Goal: Check status: Check status

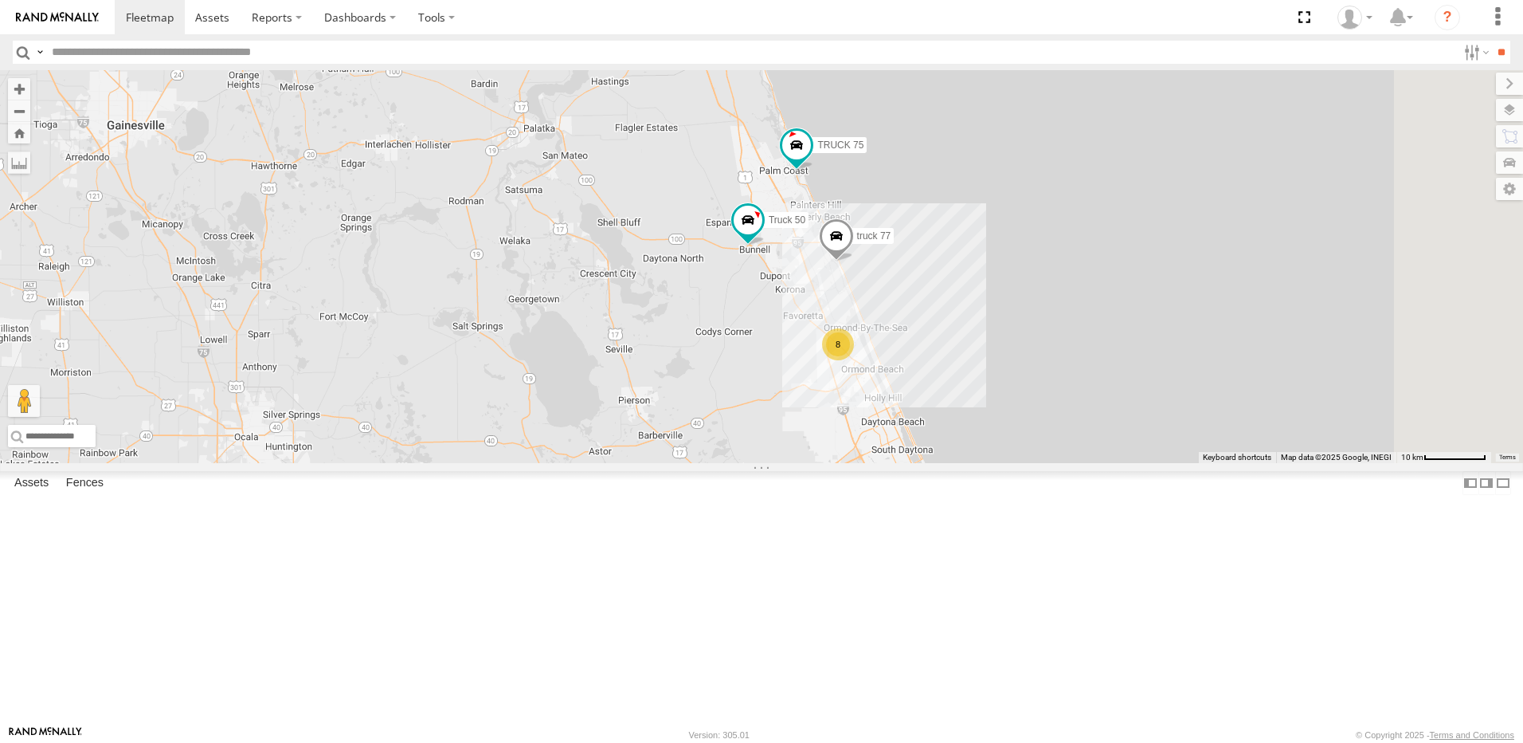
drag, startPoint x: 700, startPoint y: 213, endPoint x: 480, endPoint y: 436, distance: 313.8
click at [480, 436] on div "TRUCK 58 8 truck 77 TRUCK 75 Truck 50" at bounding box center [761, 266] width 1523 height 393
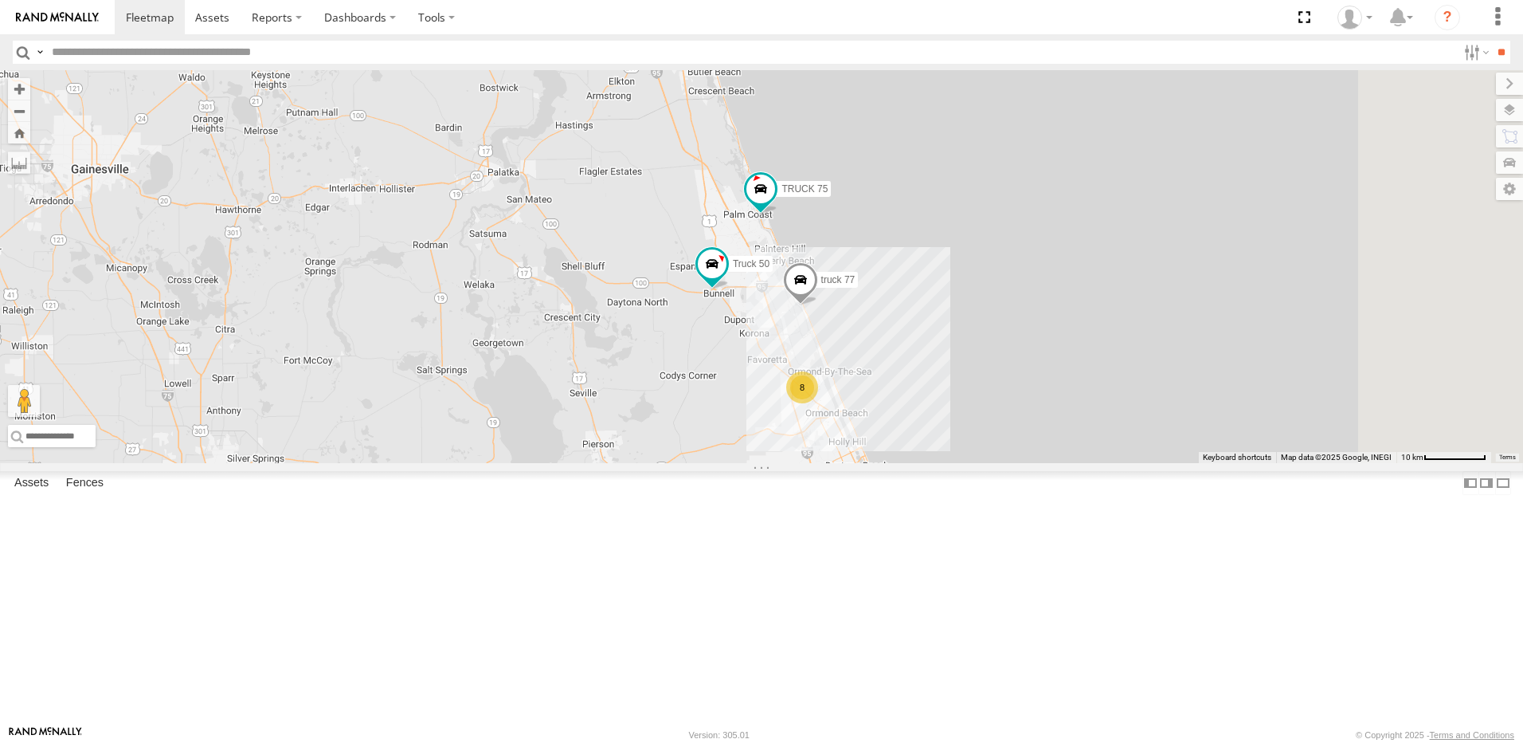
drag, startPoint x: 488, startPoint y: 339, endPoint x: 441, endPoint y: 388, distance: 68.7
click at [442, 387] on div "TRUCK 58 8 truck 77 TRUCK 75 Truck 50" at bounding box center [761, 266] width 1523 height 393
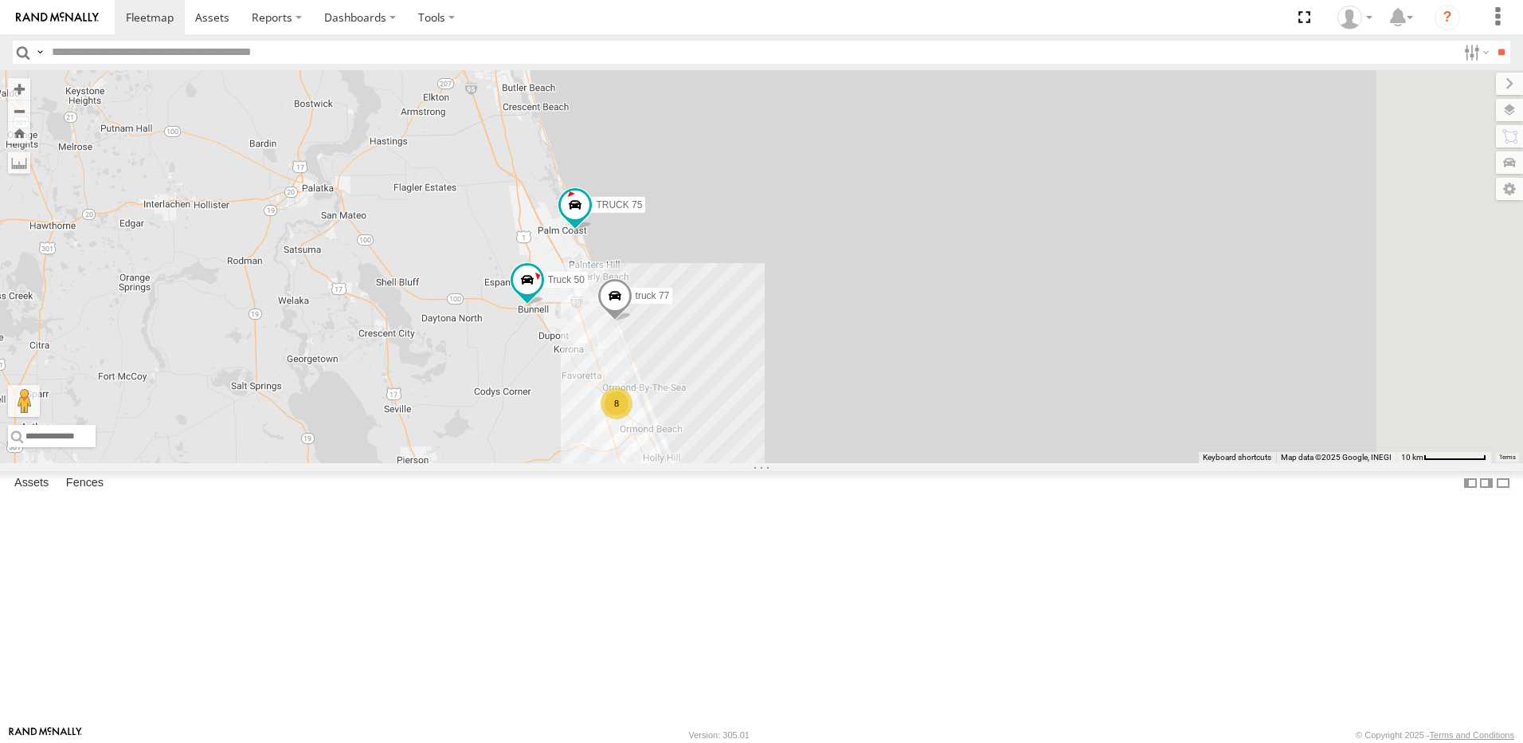
drag, startPoint x: 785, startPoint y: 425, endPoint x: 550, endPoint y: 363, distance: 242.9
click at [551, 364] on div "TRUCK 58 truck 77 TRUCK 75 Truck 50 8" at bounding box center [761, 266] width 1523 height 393
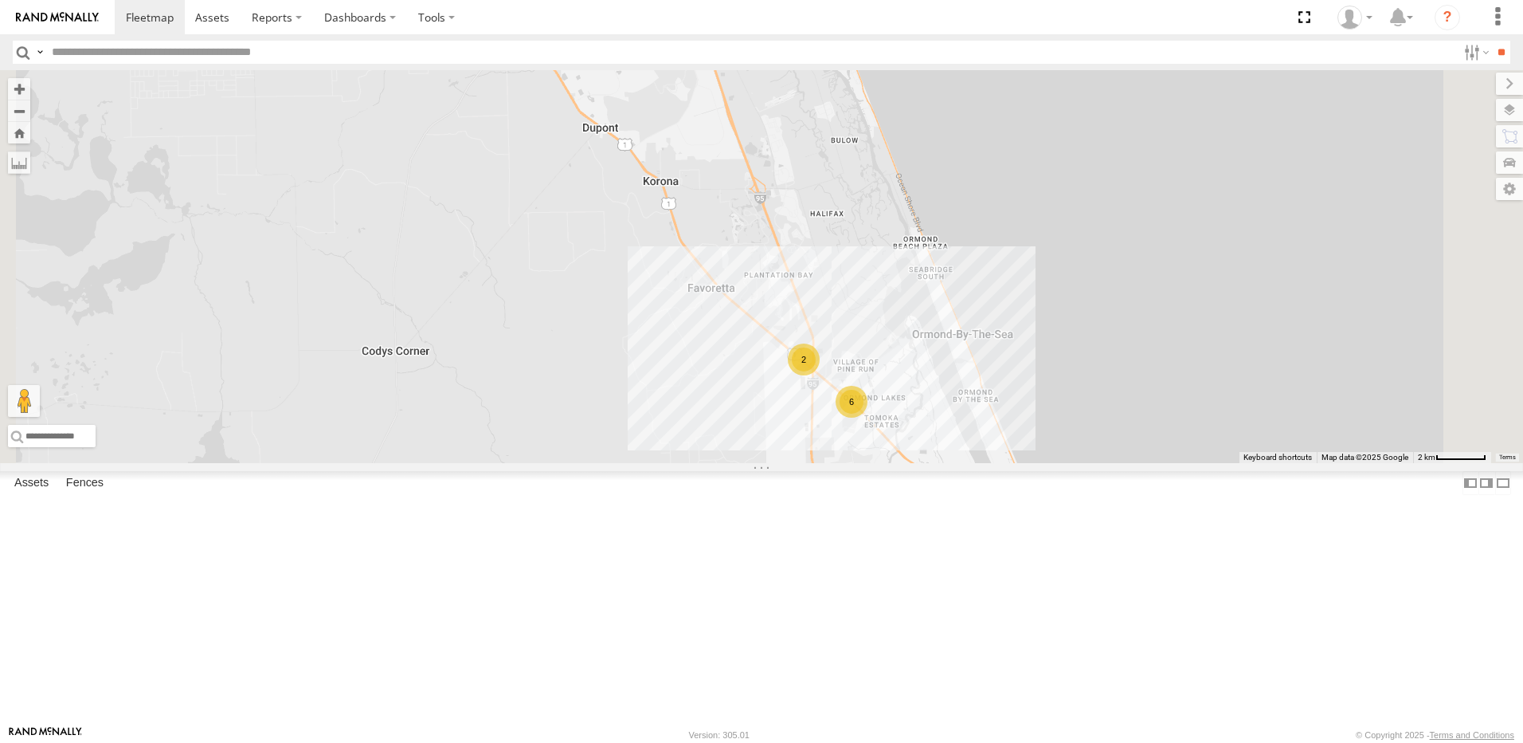
drag, startPoint x: 755, startPoint y: 453, endPoint x: 545, endPoint y: 370, distance: 225.8
click at [556, 374] on div "TRUCK 58 truck 77 TRUCK 75 Truck 50 6 2" at bounding box center [761, 266] width 1523 height 393
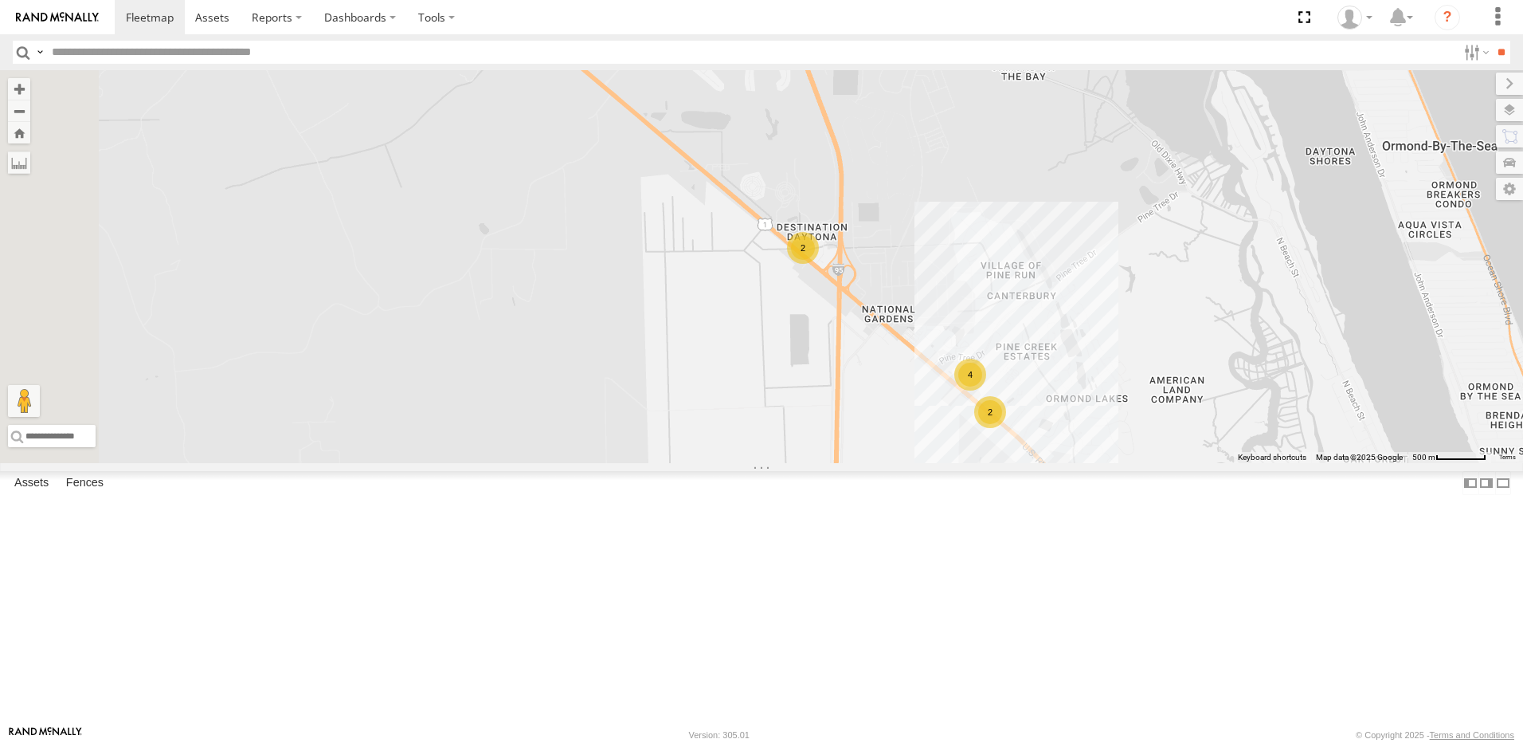
click at [819, 264] on div "2" at bounding box center [803, 248] width 32 height 32
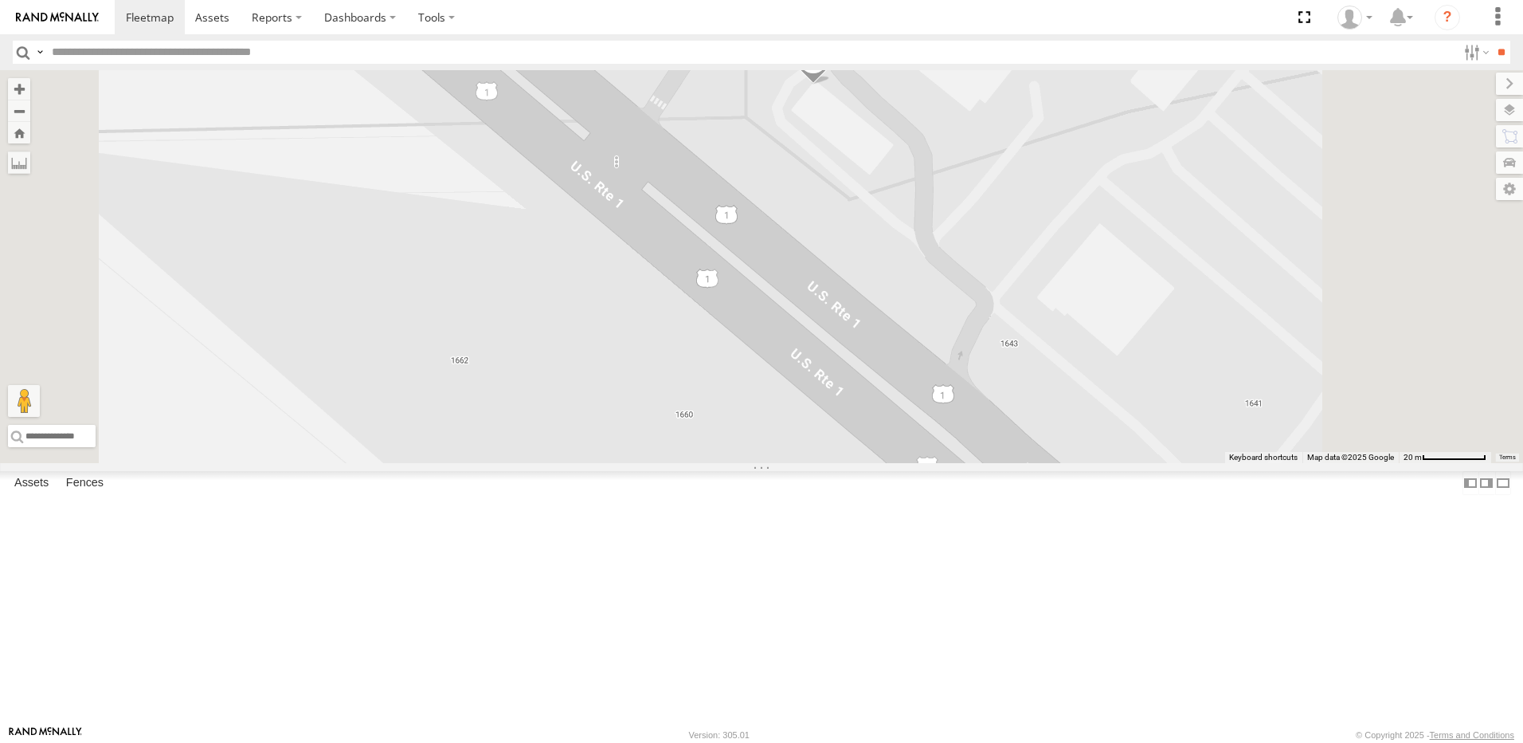
drag, startPoint x: 942, startPoint y: 221, endPoint x: 809, endPoint y: 370, distance: 199.2
click at [811, 369] on div "TRUCK 58 truck 77 TRUCK 75 Truck 50 truck 1 TRUCK 45" at bounding box center [761, 266] width 1523 height 393
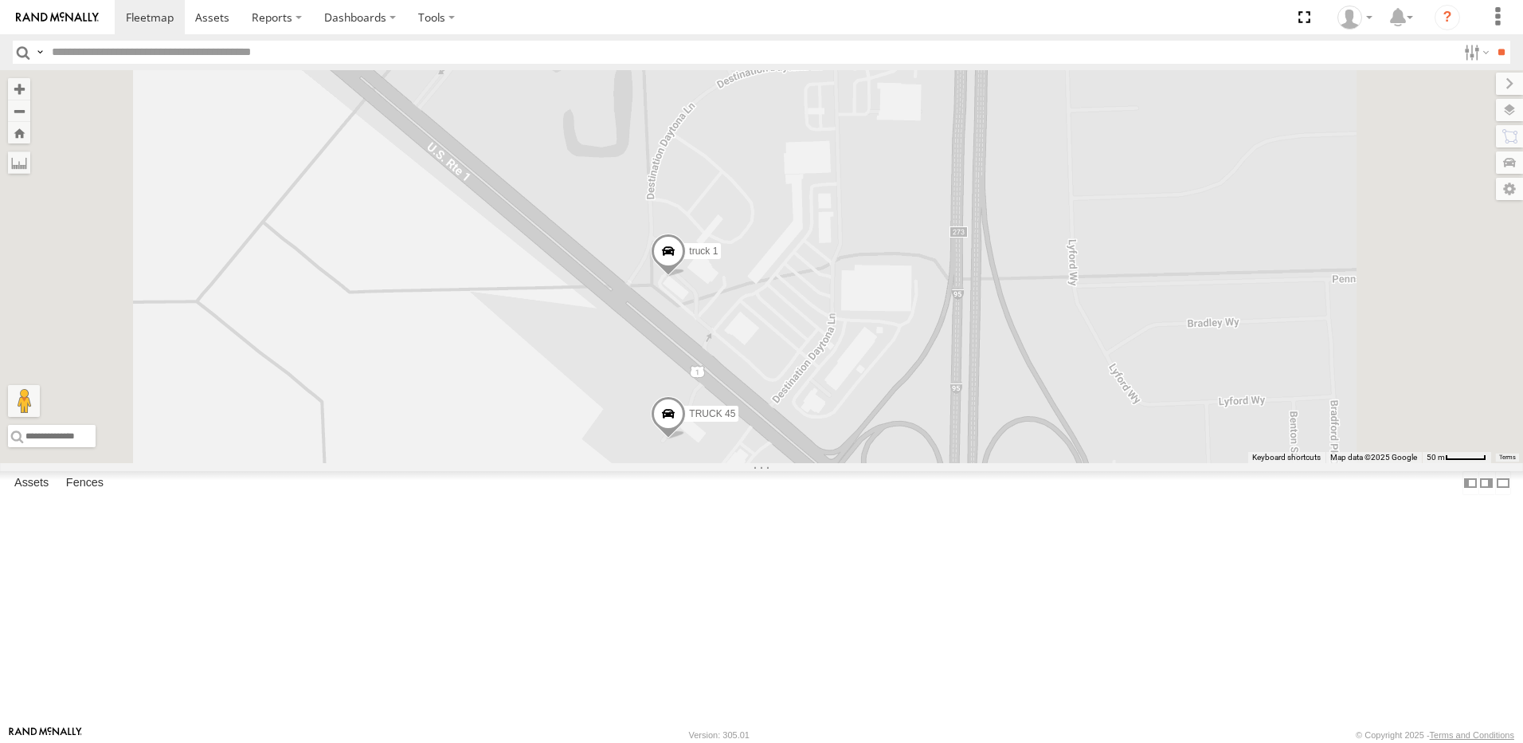
click at [0, 0] on div "TRUCK 45" at bounding box center [0, 0] width 0 height 0
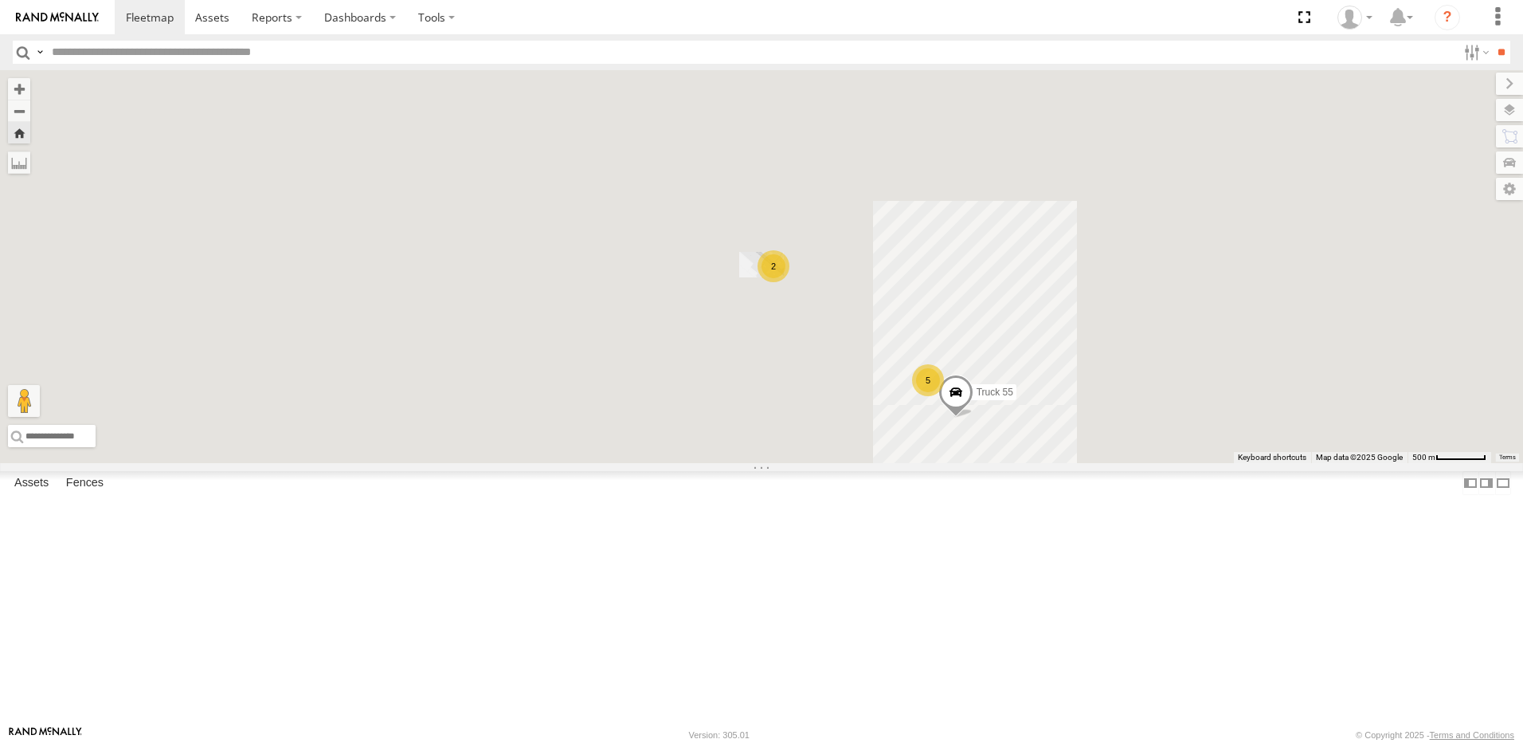
click at [0, 0] on span at bounding box center [0, 0] width 0 height 0
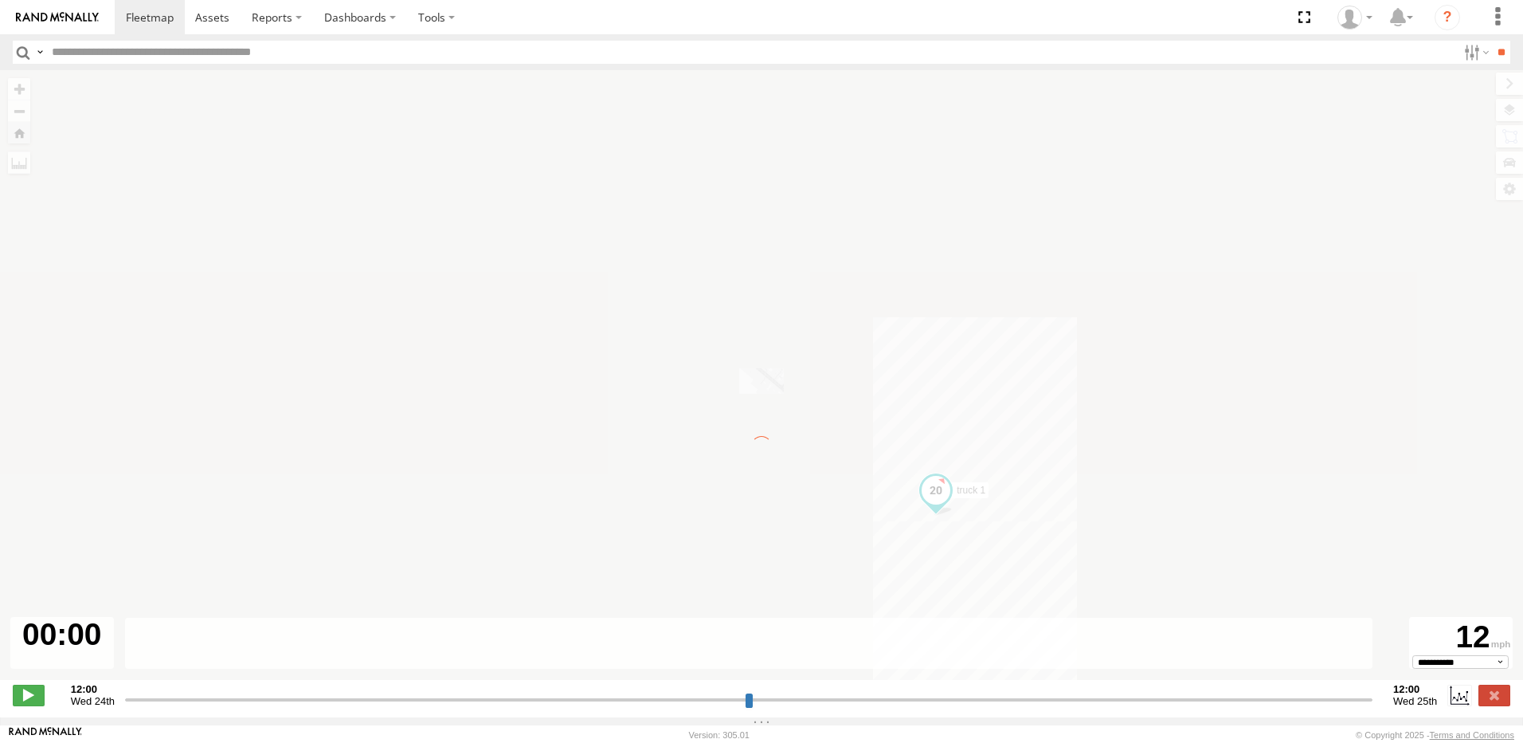
type input "**********"
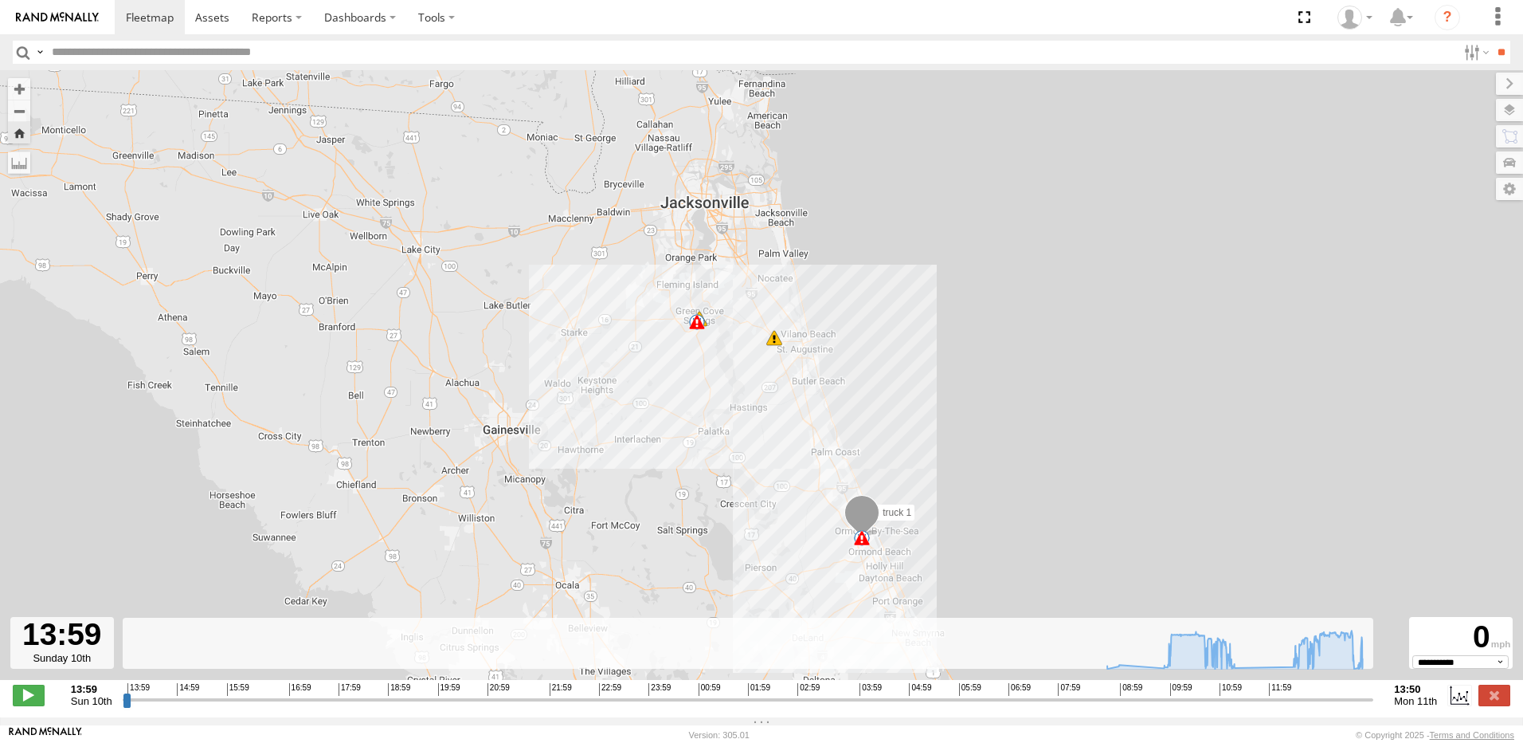
click at [860, 508] on span at bounding box center [861, 516] width 35 height 43
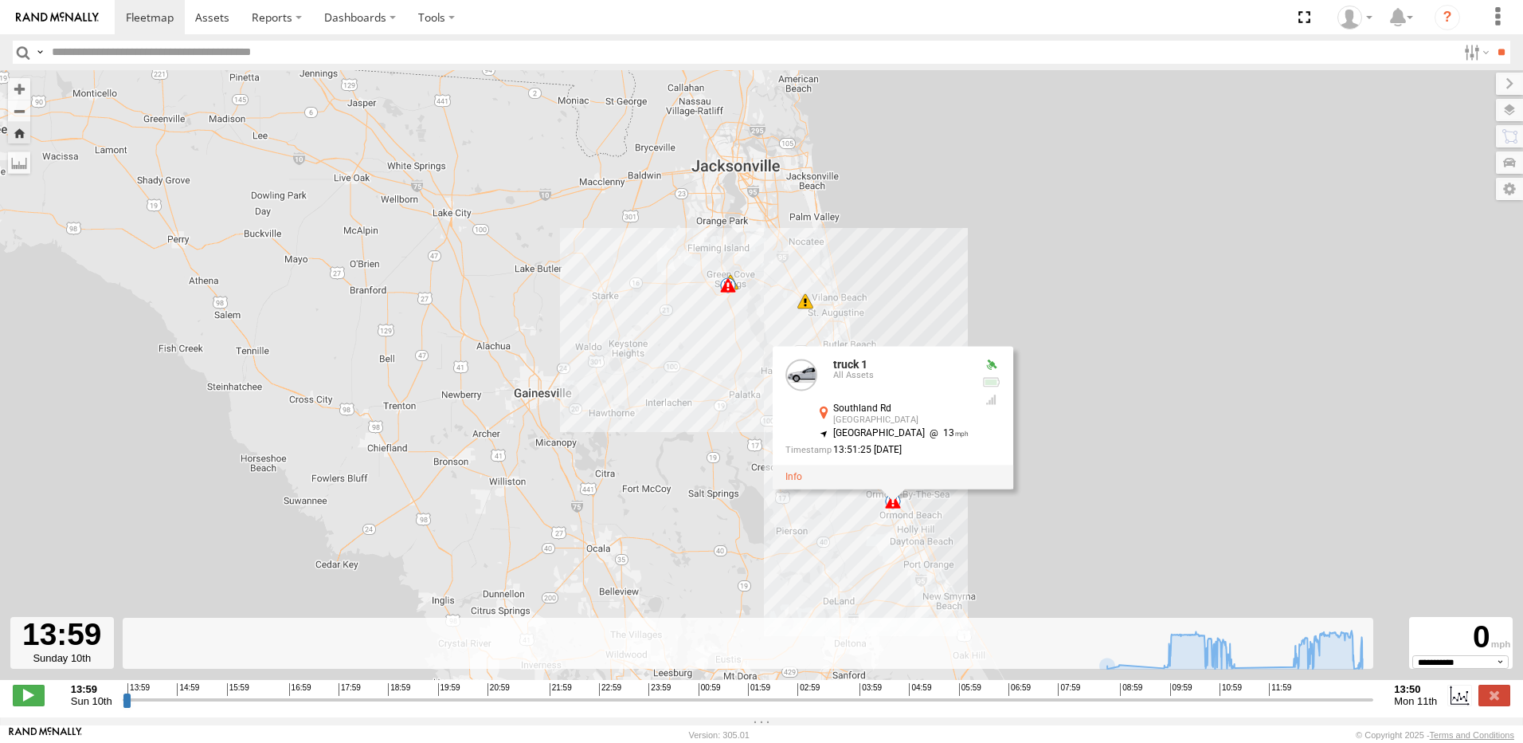
drag, startPoint x: 951, startPoint y: 329, endPoint x: 933, endPoint y: 429, distance: 102.0
click at [935, 423] on div "truck 1 08:52 Mon 08:54 Mon 09:05 Mon 09:07 Mon 10:49 Mon 11:13 Mon 11:22 Mon 1…" at bounding box center [761, 383] width 1523 height 626
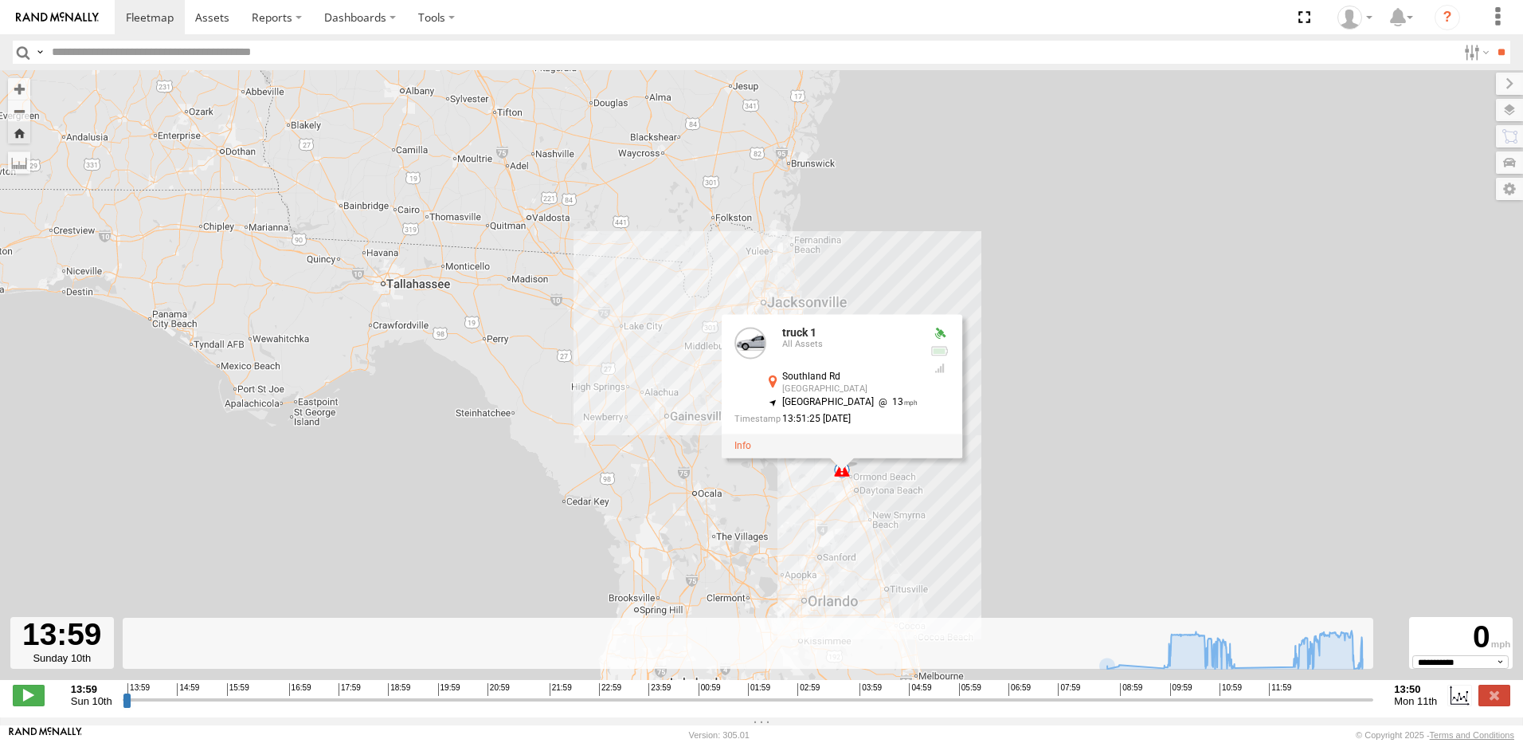
drag, startPoint x: 516, startPoint y: 441, endPoint x: 435, endPoint y: 331, distance: 137.4
click at [436, 331] on div "truck 1 08:52 Mon 08:54 Mon 09:05 Mon 09:07 Mon 10:49 Mon 11:13 Mon 11:22 Mon 1…" at bounding box center [761, 383] width 1523 height 626
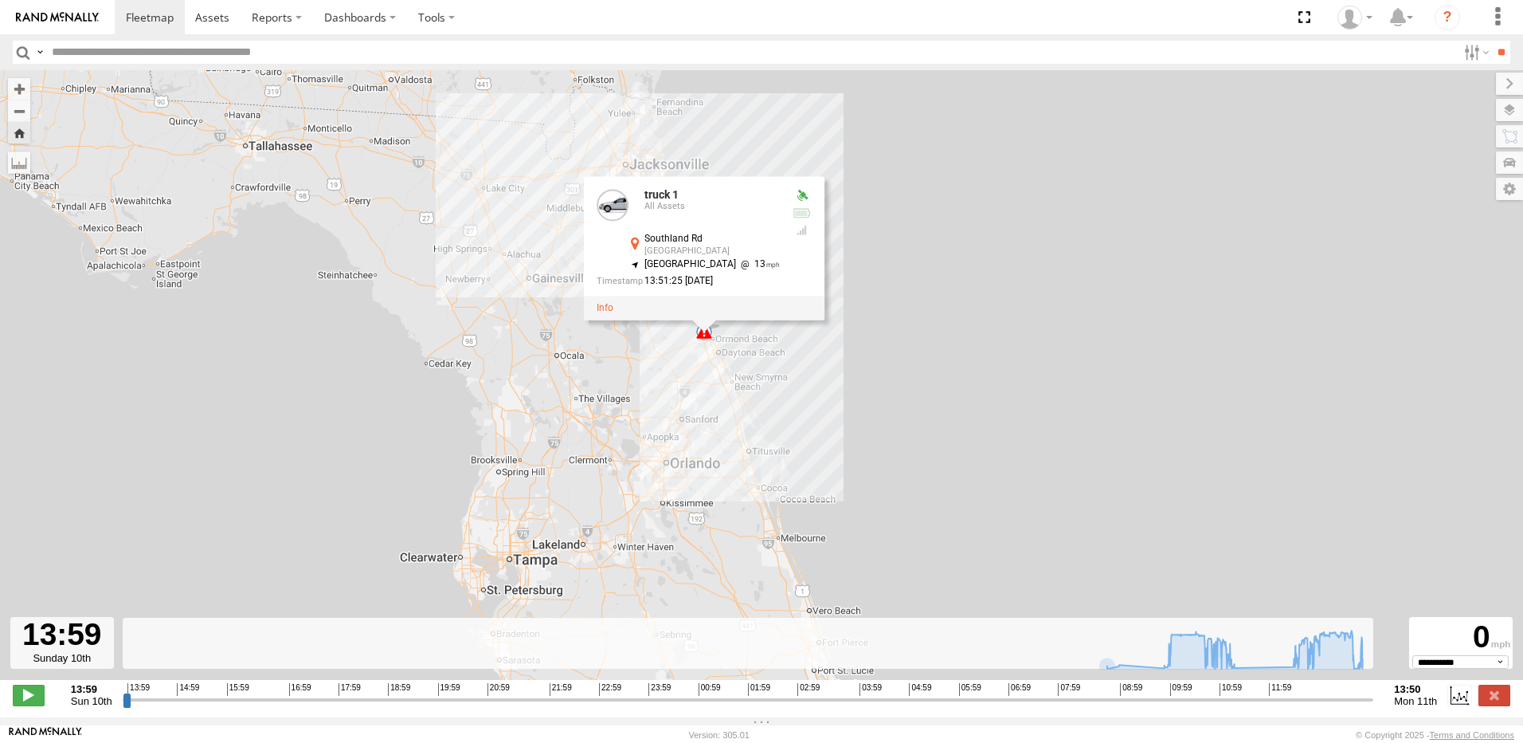
drag, startPoint x: 421, startPoint y: 310, endPoint x: 348, endPoint y: 248, distance: 96.1
click at [348, 248] on div "truck 1 08:52 Mon 08:54 Mon 09:05 Mon 09:07 Mon 10:49 Mon 11:13 Mon 11:22 Mon 1…" at bounding box center [761, 383] width 1523 height 626
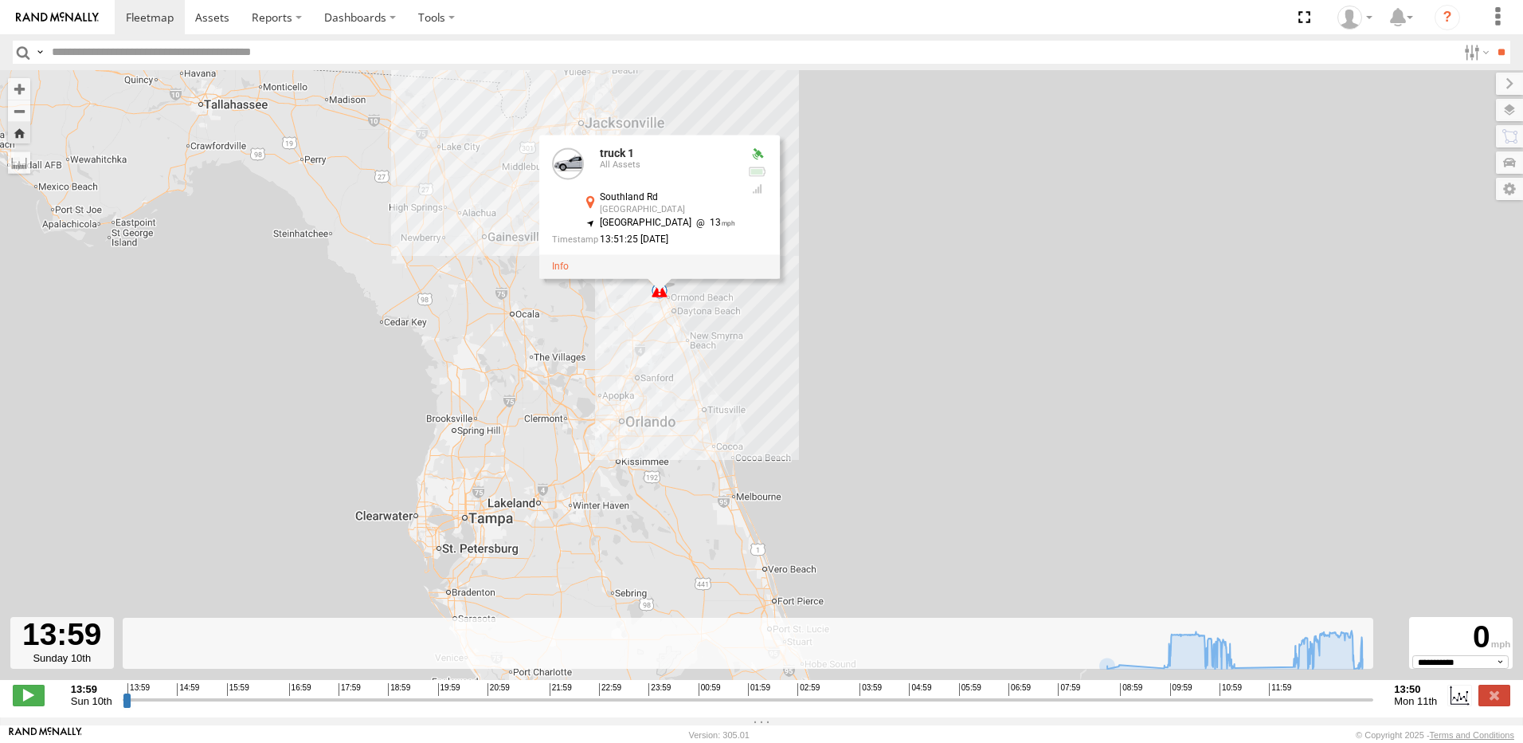
click at [945, 303] on div "truck 1 08:52 Mon 08:54 Mon 09:05 Mon 09:07 Mon 10:49 Mon 11:13 Mon 11:22 Mon 1…" at bounding box center [761, 383] width 1523 height 626
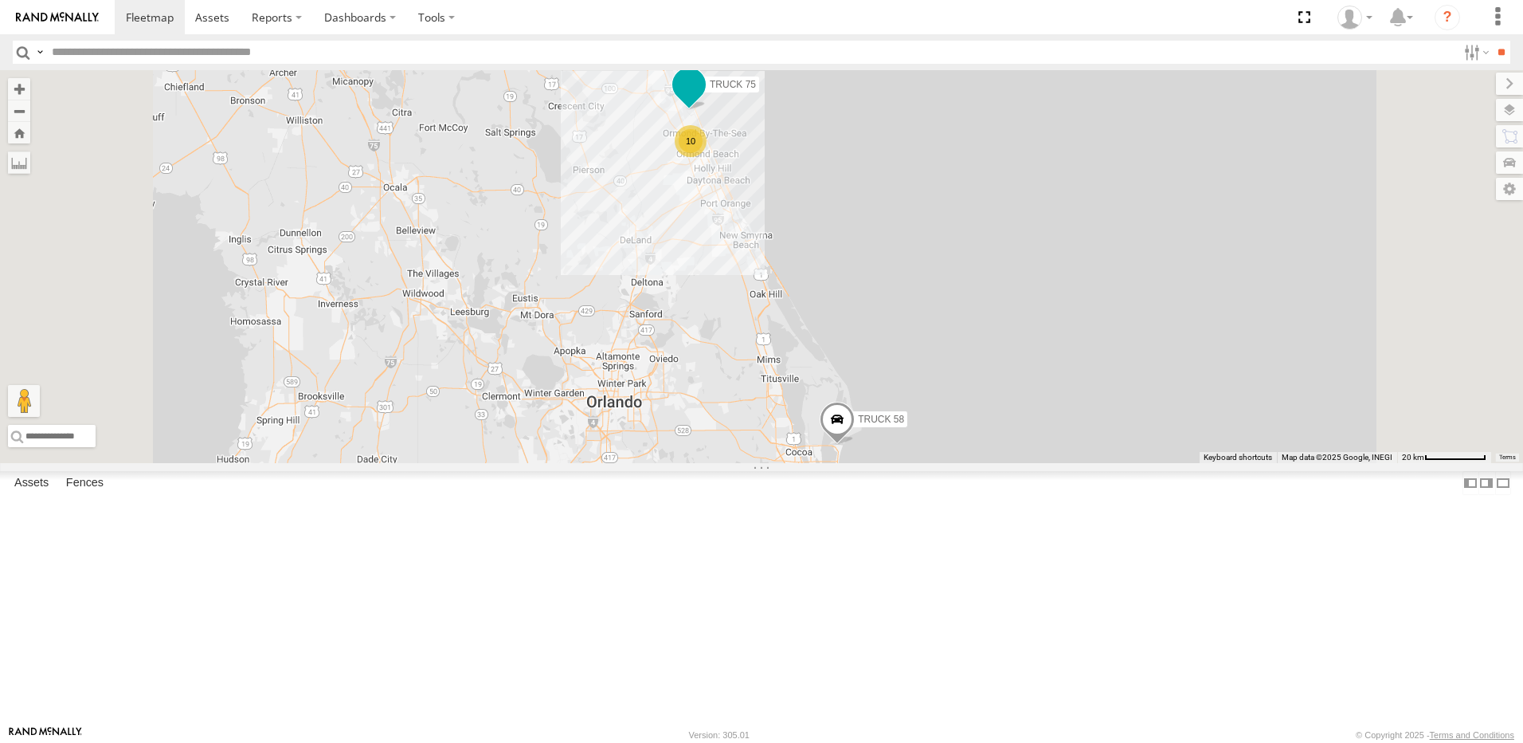
click at [703, 99] on span at bounding box center [689, 84] width 29 height 29
click at [1151, 321] on div "TRUCK 75 TRUCK 58 10 TRUCK 75 All Assets [PERSON_NAME] [GEOGRAPHIC_DATA] 29.417…" at bounding box center [761, 266] width 1523 height 393
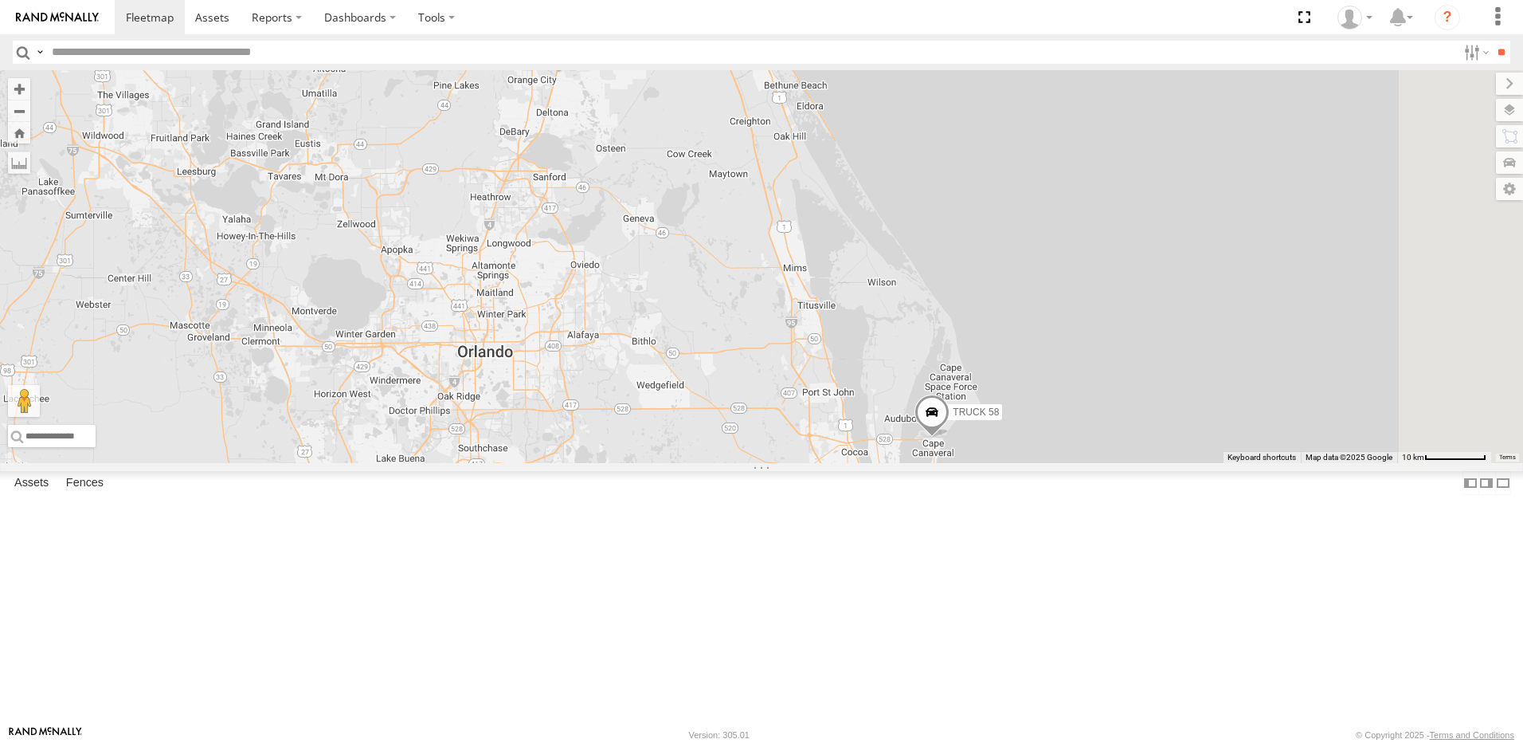
drag, startPoint x: 1052, startPoint y: 548, endPoint x: 983, endPoint y: 430, distance: 136.4
click at [983, 432] on div "TRUCK 75 TRUCK 58" at bounding box center [761, 266] width 1523 height 393
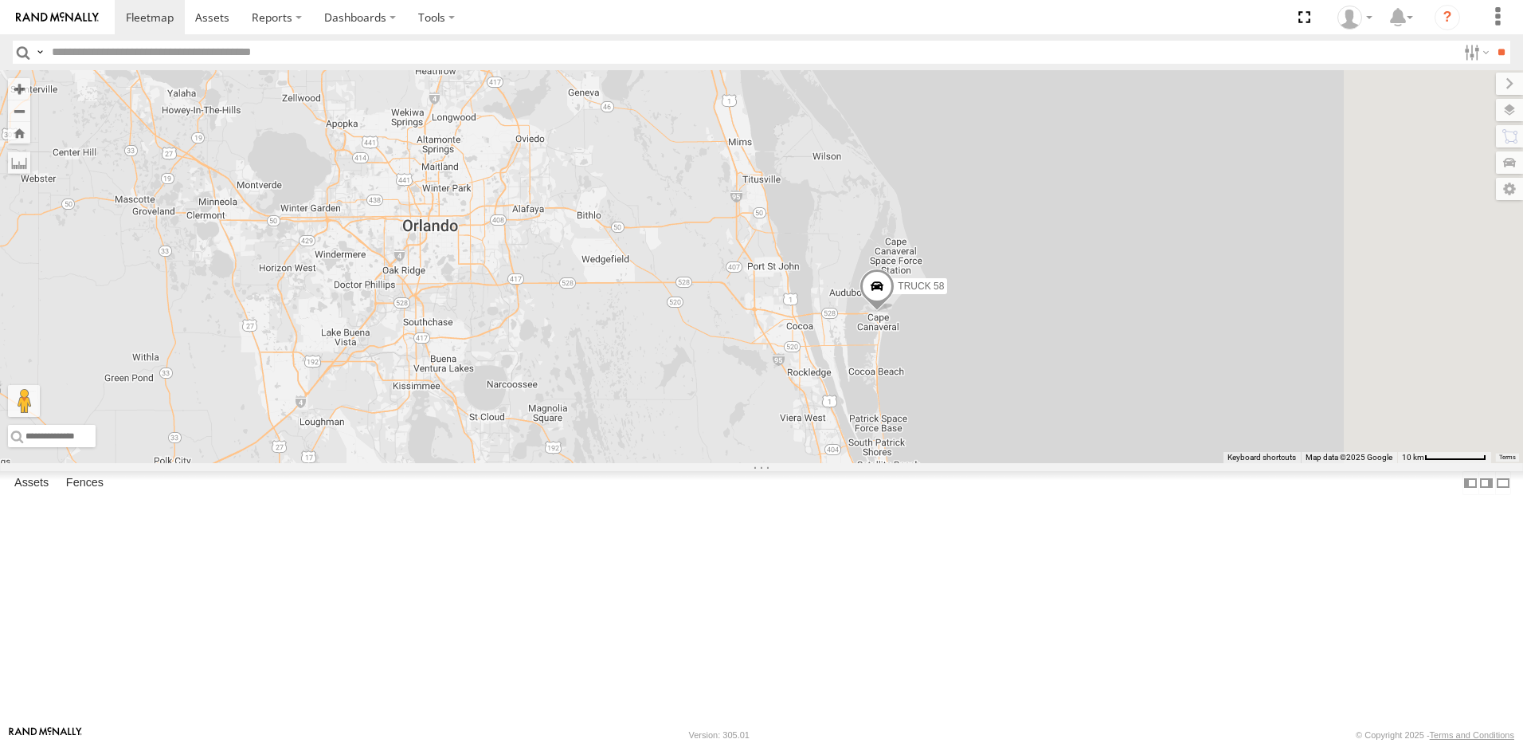
drag, startPoint x: 962, startPoint y: 518, endPoint x: 948, endPoint y: 450, distance: 69.1
click at [948, 450] on div "TRUCK 75 TRUCK 58" at bounding box center [761, 266] width 1523 height 393
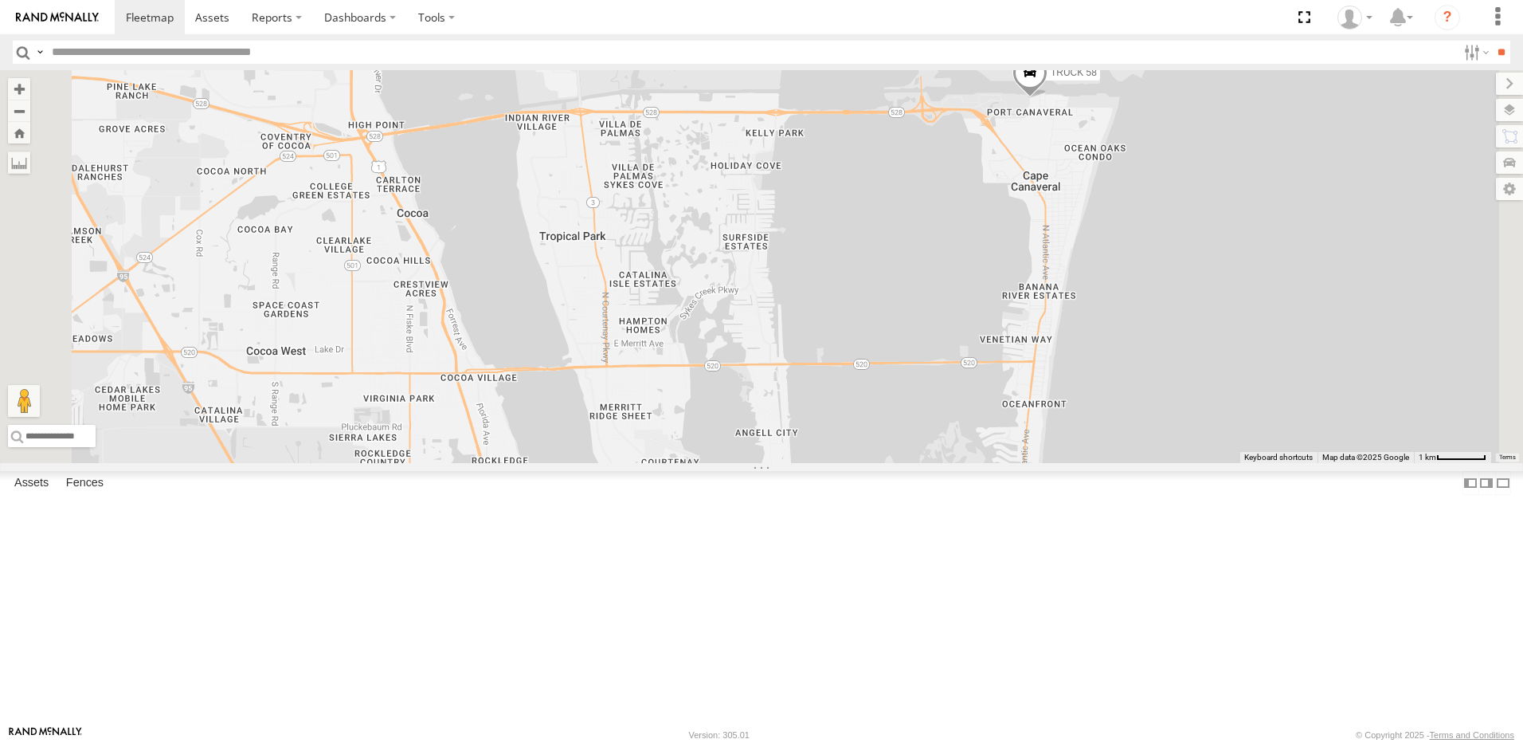
drag, startPoint x: 1115, startPoint y: 428, endPoint x: 1021, endPoint y: 576, distance: 175.5
click at [1022, 463] on div "TRUCK 75 TRUCK 58" at bounding box center [761, 266] width 1523 height 393
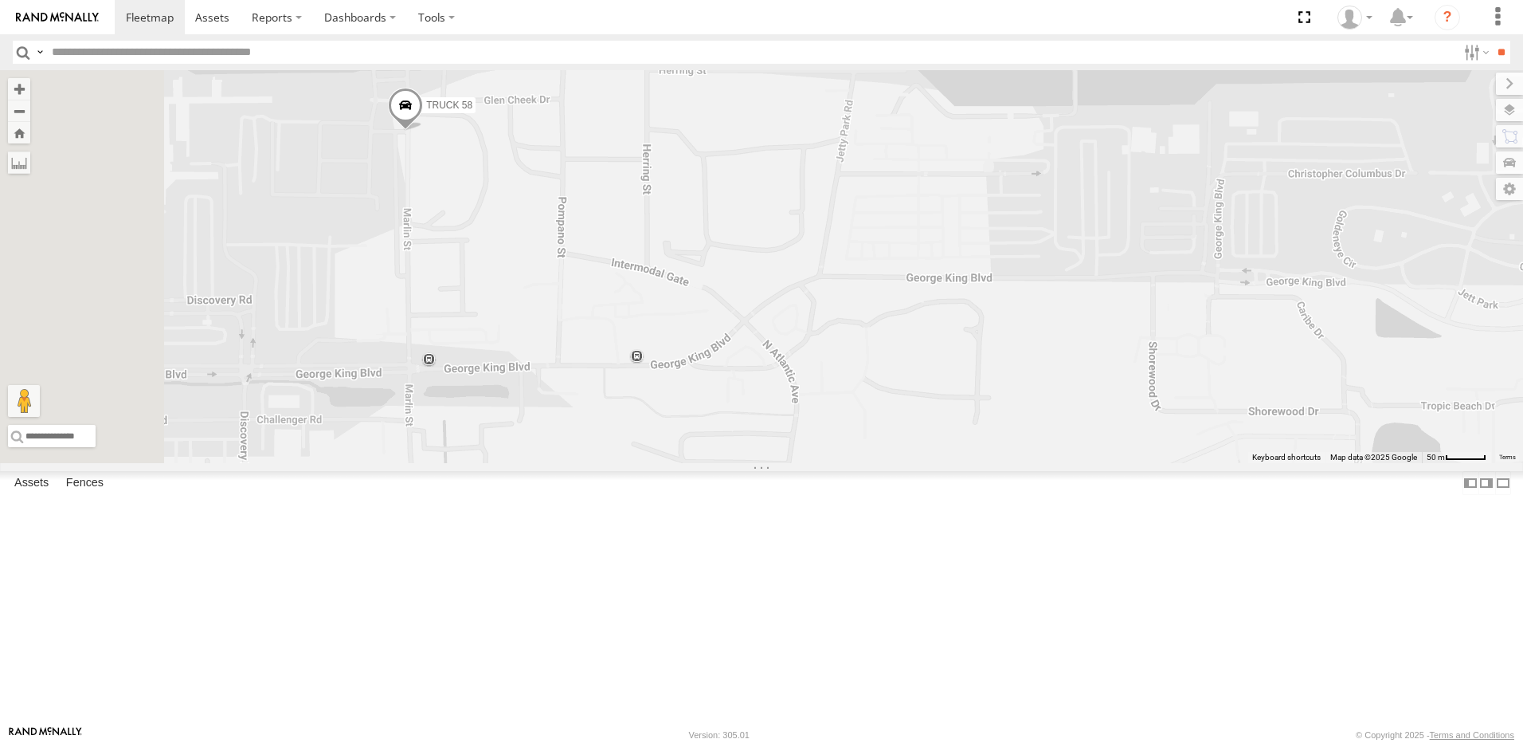
drag, startPoint x: 817, startPoint y: 370, endPoint x: 1023, endPoint y: 398, distance: 207.4
click at [1007, 396] on div "TRUCK 75 TRUCK 58" at bounding box center [761, 266] width 1523 height 393
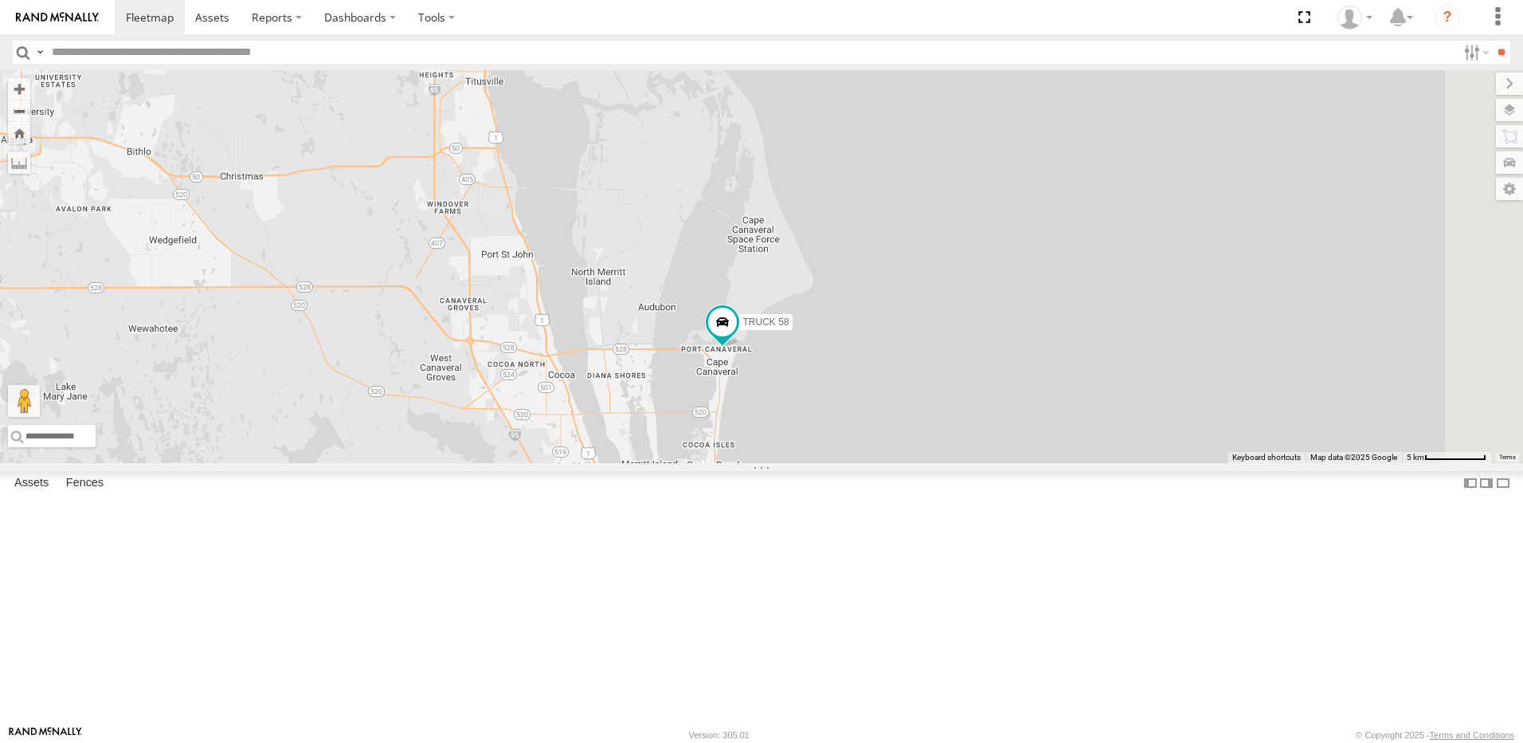
drag, startPoint x: 1057, startPoint y: 557, endPoint x: 558, endPoint y: 443, distance: 512.3
click at [558, 443] on div "TRUCK 58" at bounding box center [761, 266] width 1523 height 393
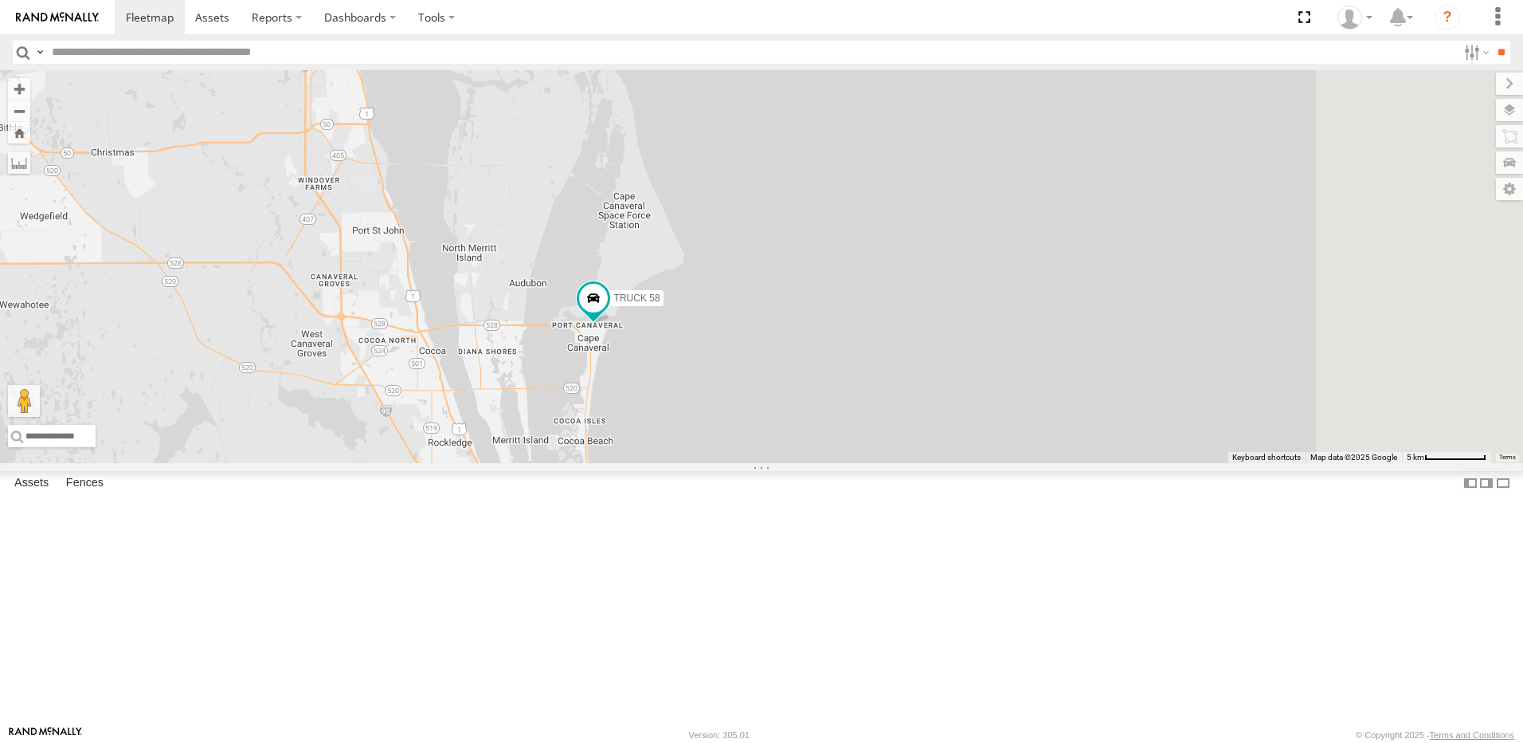
drag, startPoint x: 756, startPoint y: 480, endPoint x: 644, endPoint y: 459, distance: 114.4
click at [644, 459] on div "TRUCK 58" at bounding box center [761, 266] width 1523 height 393
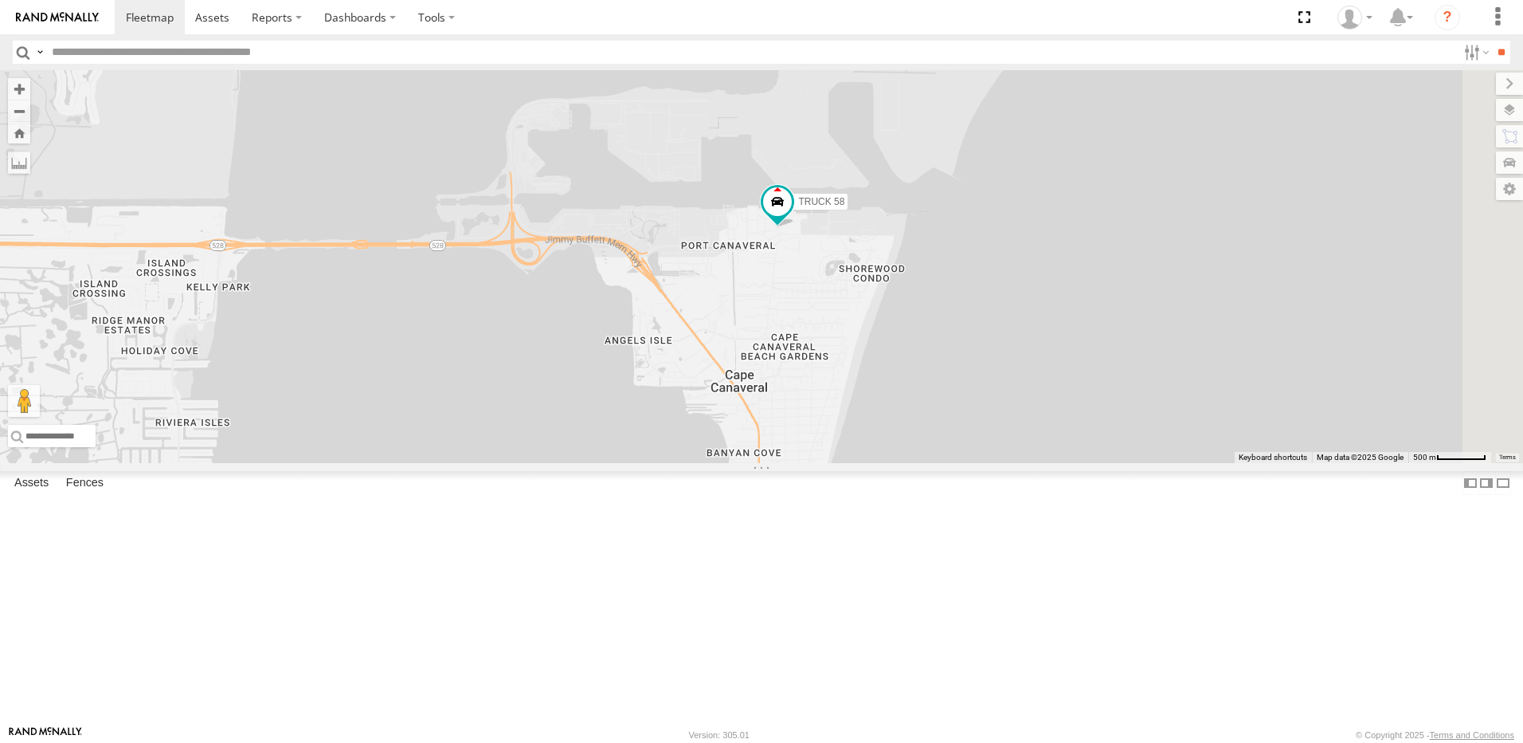
drag, startPoint x: 770, startPoint y: 445, endPoint x: 461, endPoint y: 492, distance: 312.5
click at [461, 463] on div "TRUCK 58" at bounding box center [761, 266] width 1523 height 393
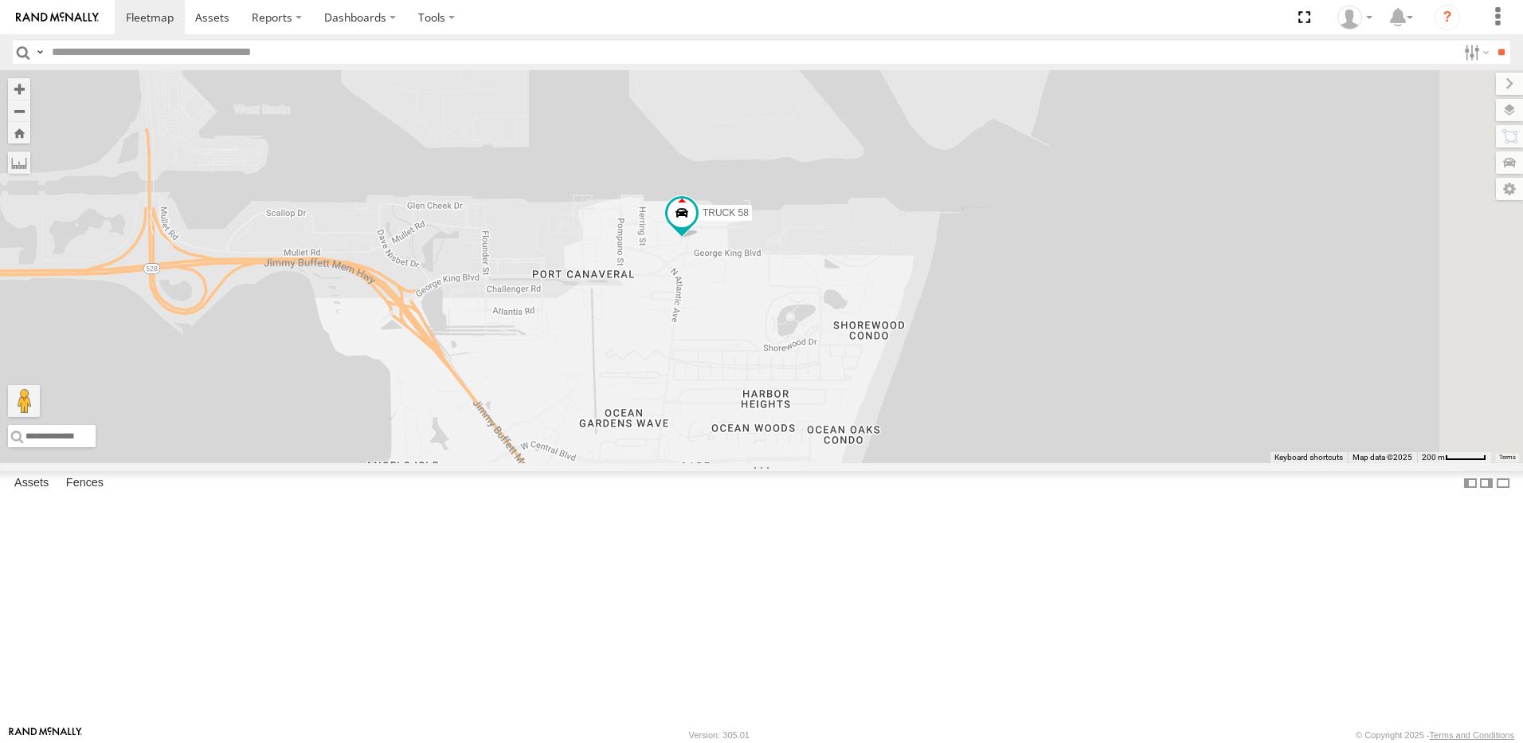
drag, startPoint x: 968, startPoint y: 357, endPoint x: 778, endPoint y: 413, distance: 197.9
click at [781, 412] on div "TRUCK 58" at bounding box center [761, 266] width 1523 height 393
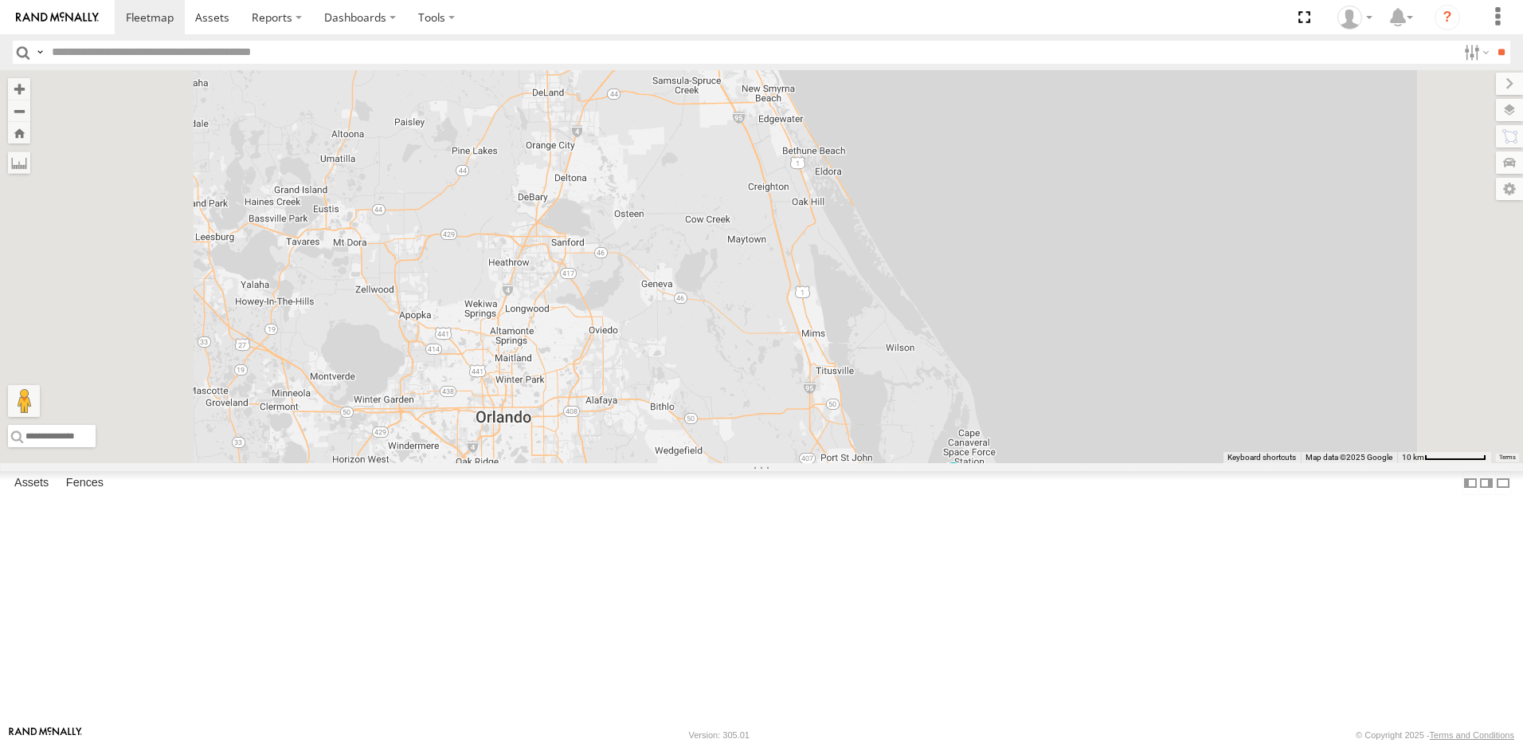
drag, startPoint x: 954, startPoint y: 526, endPoint x: 839, endPoint y: 402, distance: 169.1
click at [846, 411] on div "TRUCK 58" at bounding box center [761, 266] width 1523 height 393
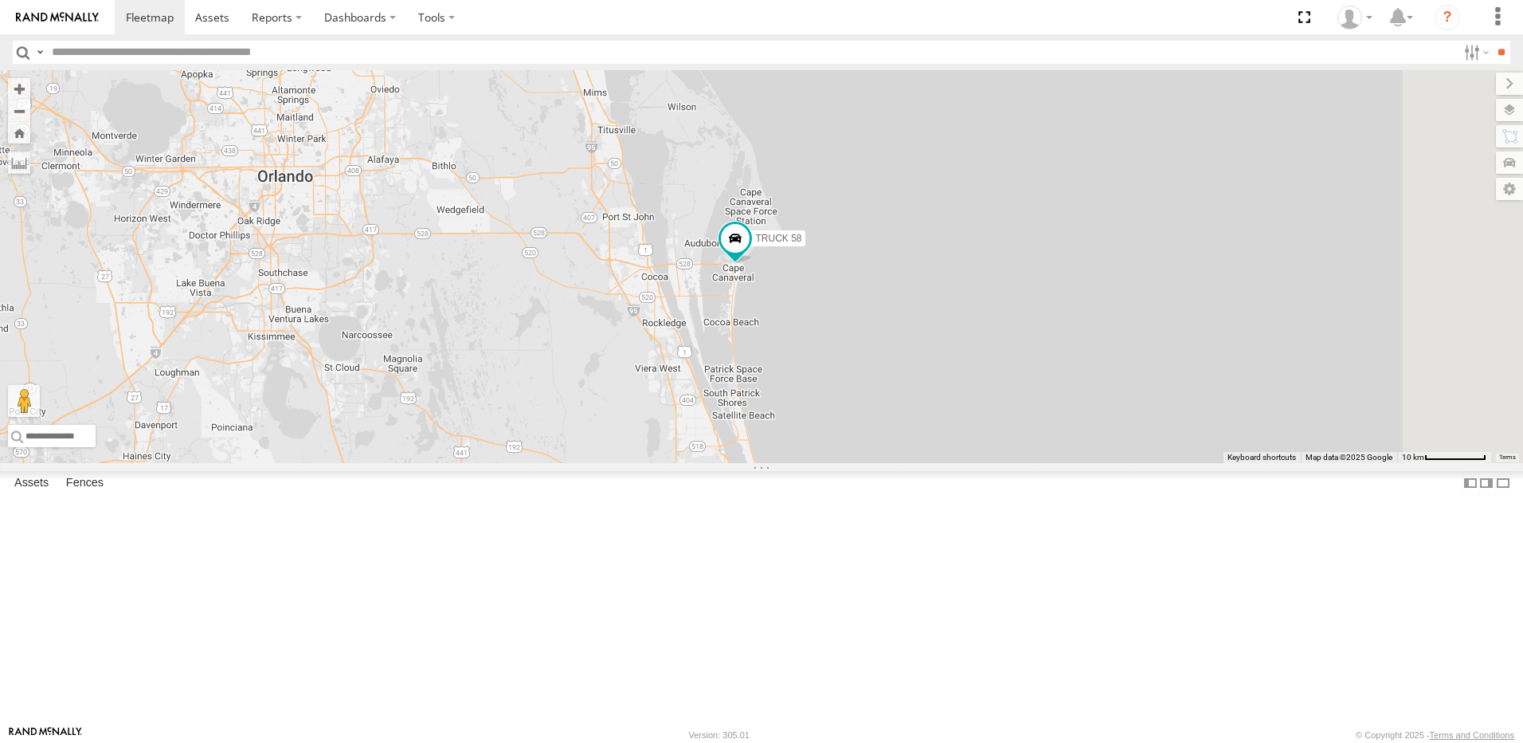
drag, startPoint x: 790, startPoint y: 413, endPoint x: 703, endPoint y: 350, distance: 107.2
click at [707, 351] on div "TRUCK 58" at bounding box center [761, 266] width 1523 height 393
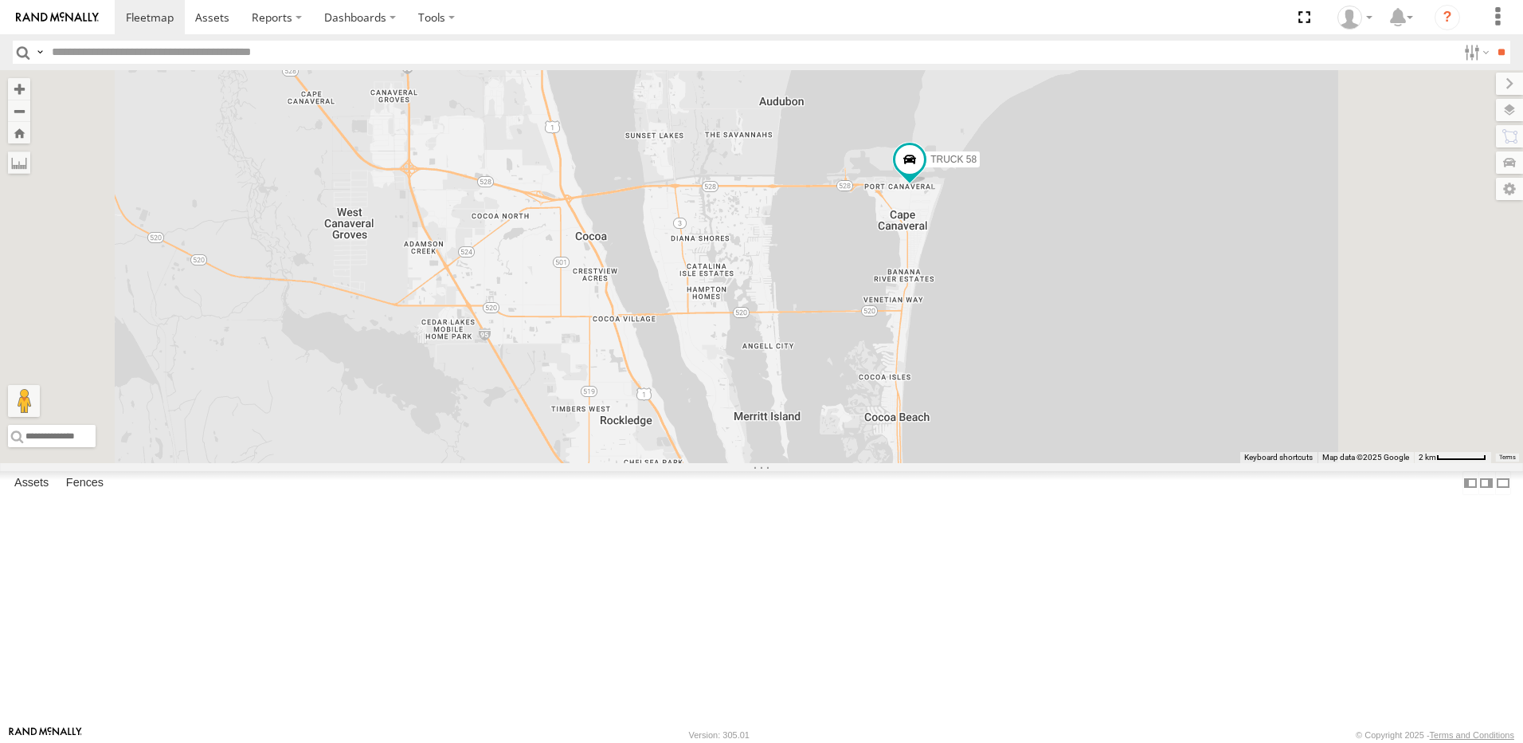
drag, startPoint x: 989, startPoint y: 366, endPoint x: 847, endPoint y: 503, distance: 197.8
click at [847, 463] on div "TRUCK 58" at bounding box center [761, 266] width 1523 height 393
